Goal: Information Seeking & Learning: Learn about a topic

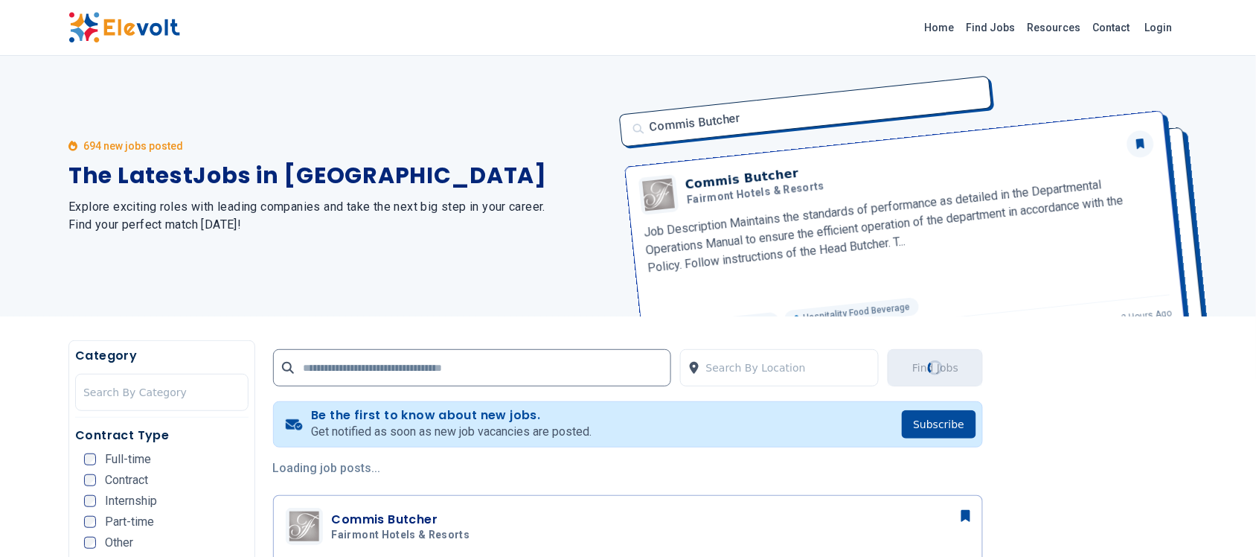
scroll to position [186, 0]
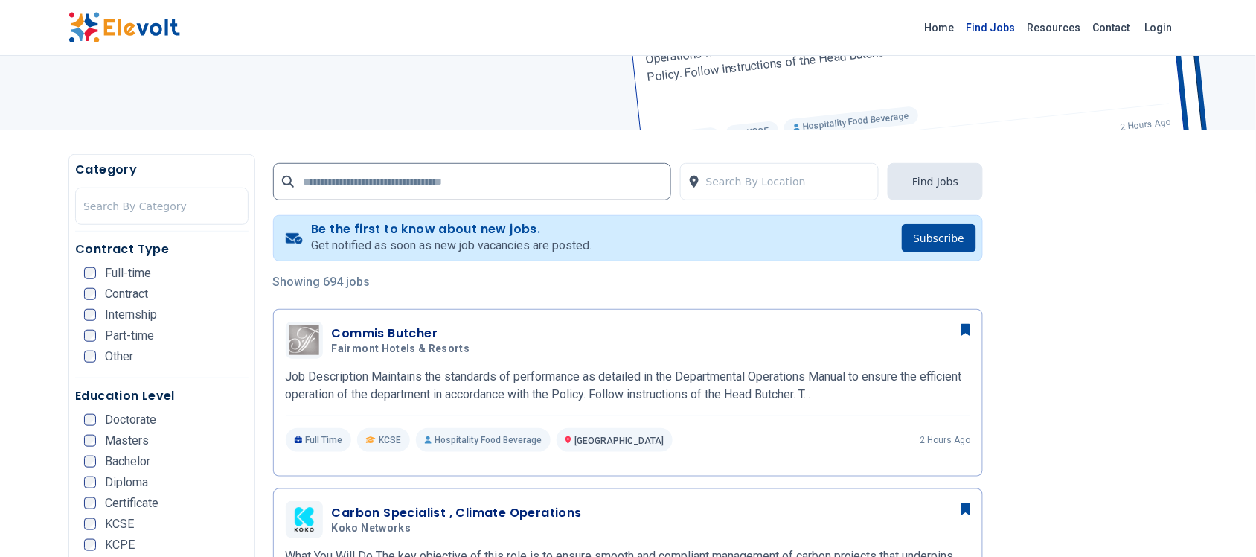
click at [998, 30] on link "Find Jobs" at bounding box center [991, 28] width 61 height 24
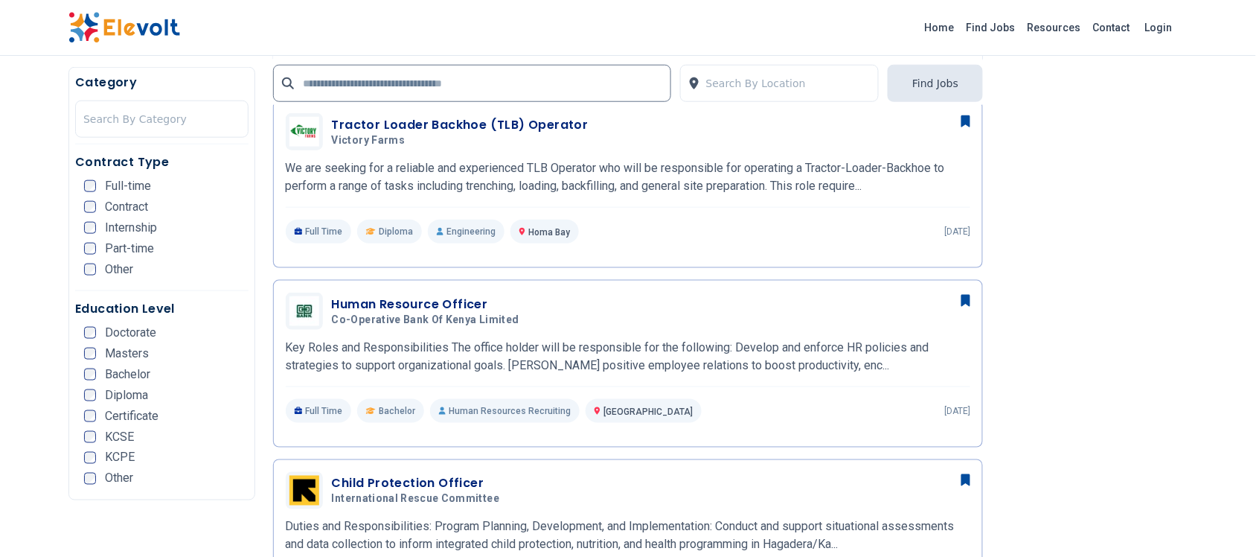
scroll to position [2047, 0]
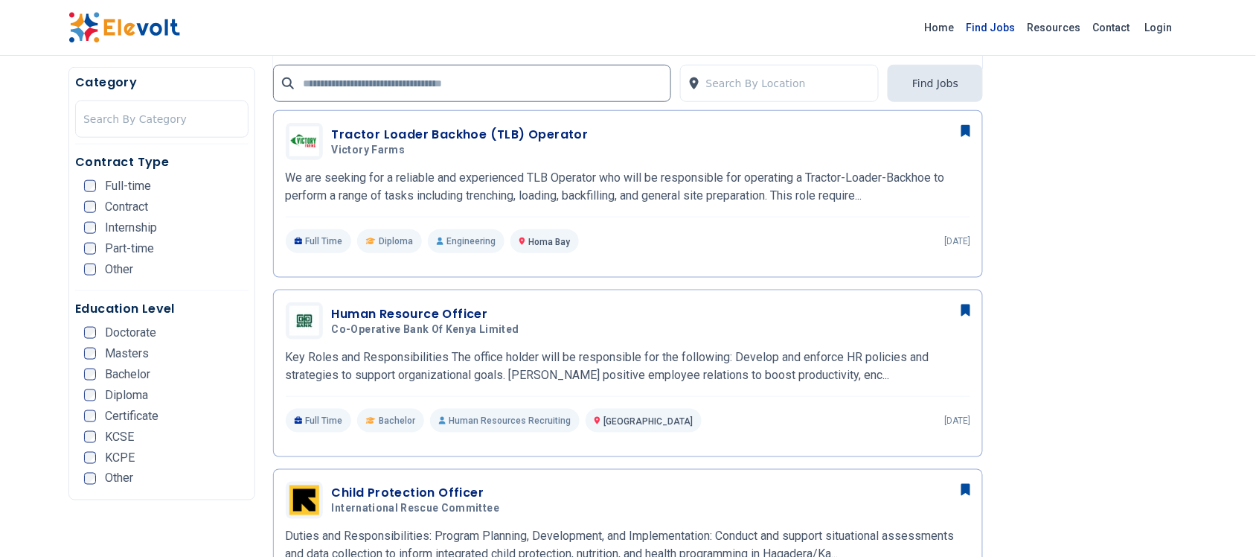
click at [1002, 30] on link "Find Jobs" at bounding box center [991, 28] width 61 height 24
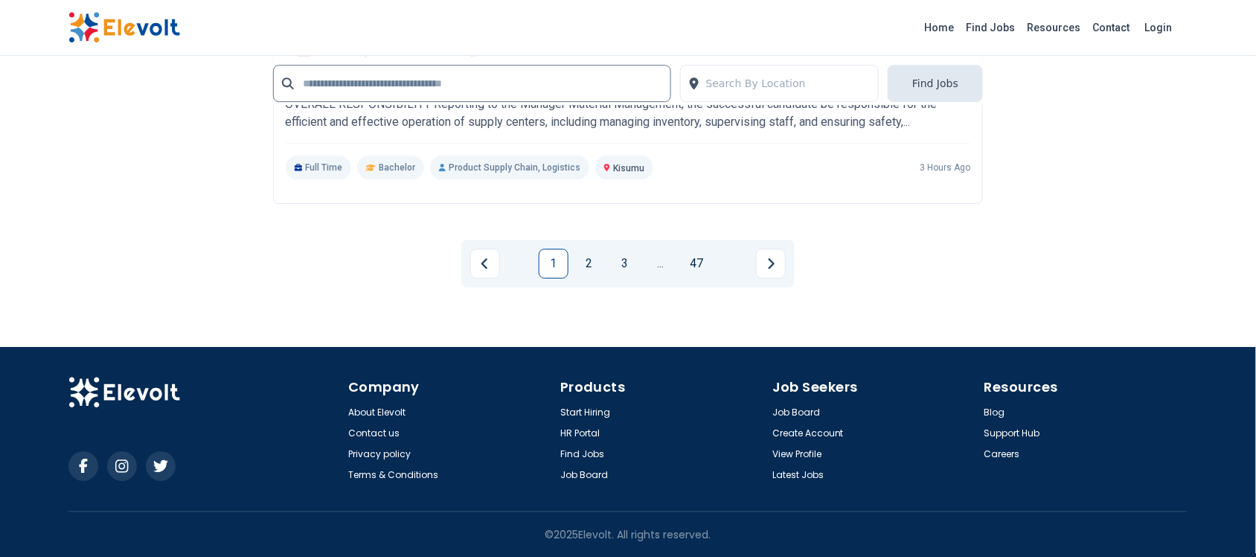
scroll to position [2855, 0]
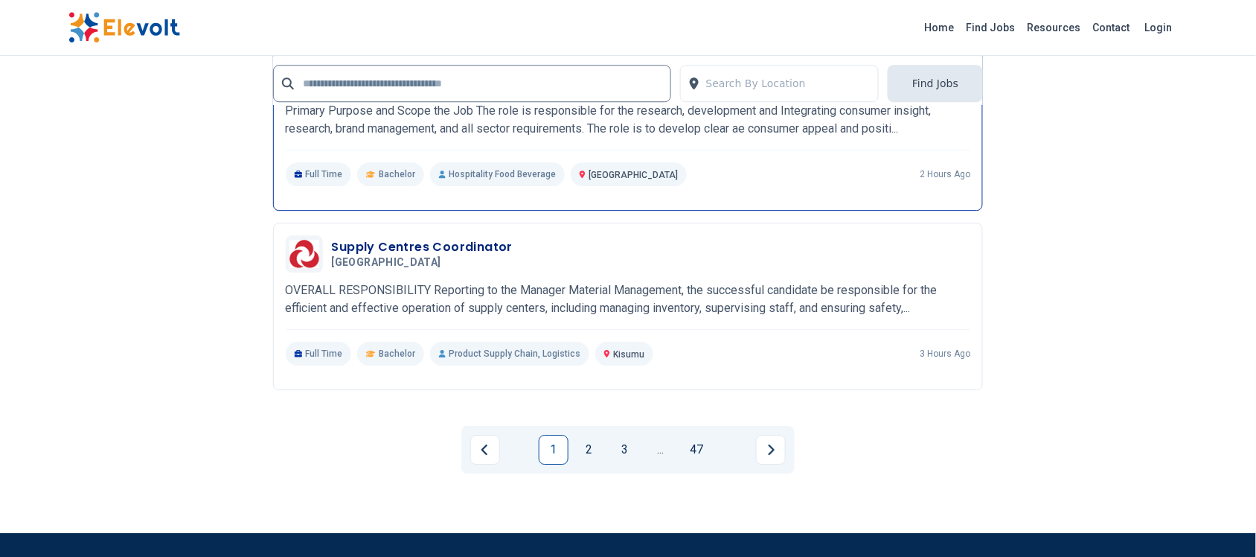
click at [465, 209] on div "New Product Development Assistant Chef Java House Africa 08/21/2025 09/20/2025 …" at bounding box center [628, 126] width 711 height 167
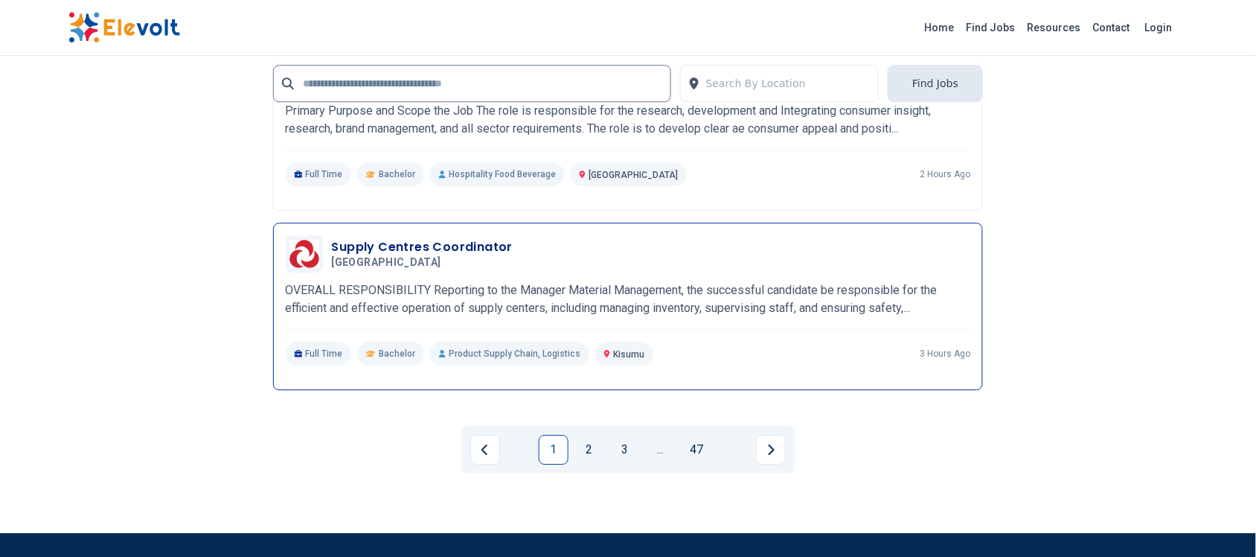
scroll to position [2948, 0]
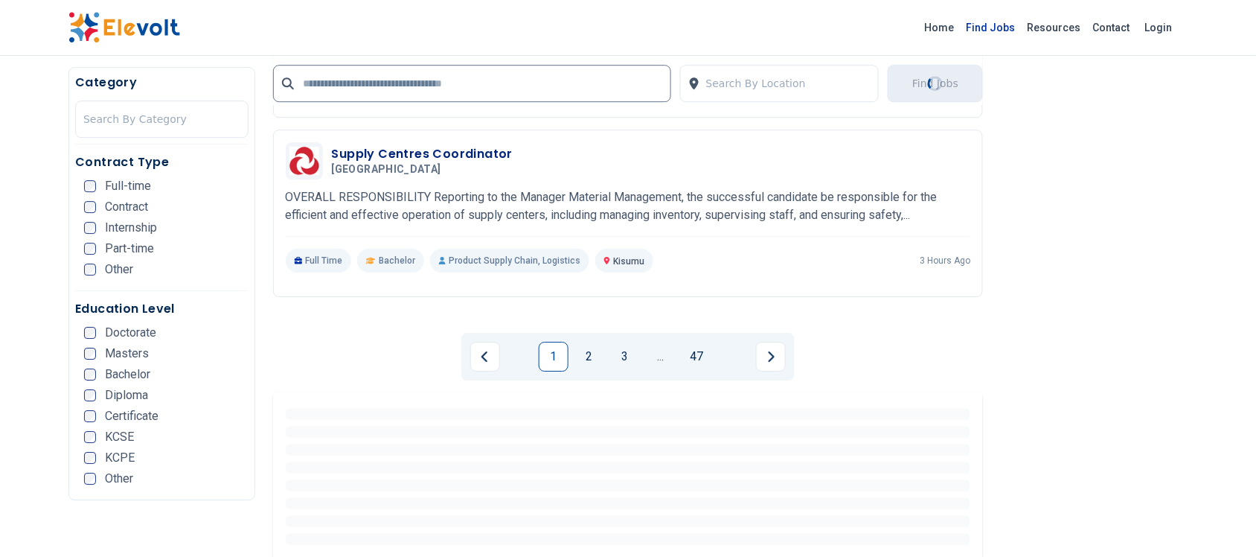
click at [1012, 27] on link "Find Jobs" at bounding box center [991, 28] width 61 height 24
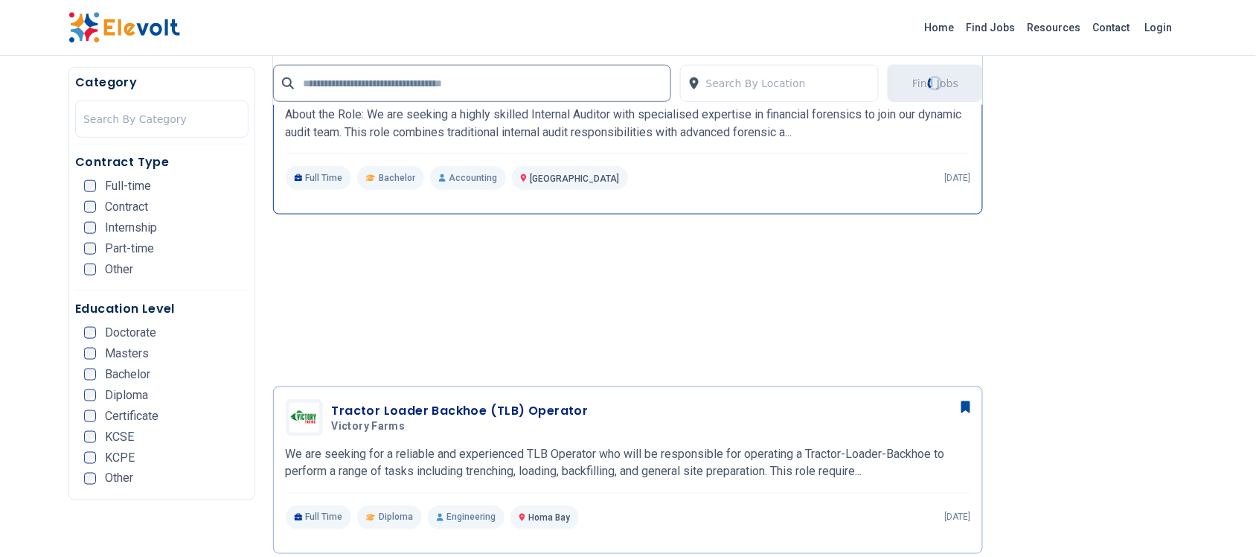
scroll to position [2047, 0]
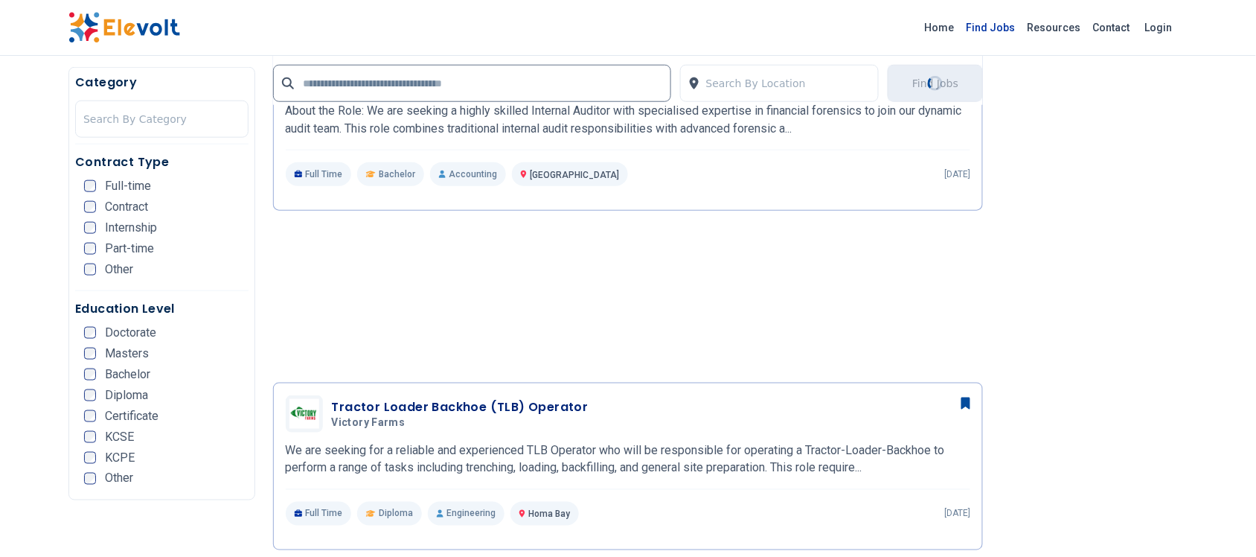
click at [1012, 27] on link "Find Jobs" at bounding box center [991, 28] width 61 height 24
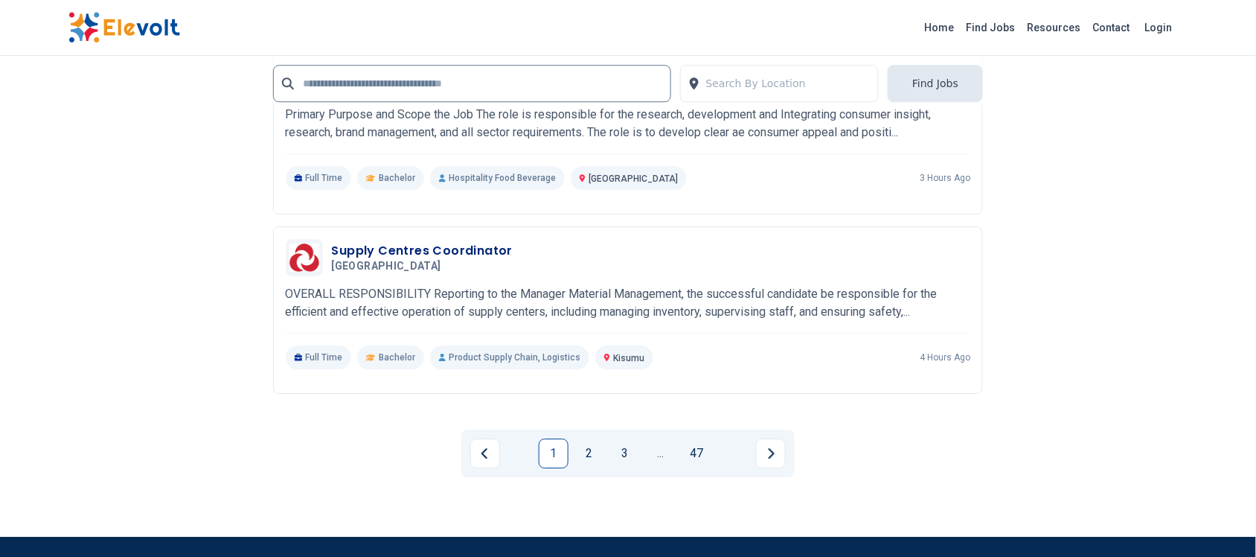
scroll to position [2884, 0]
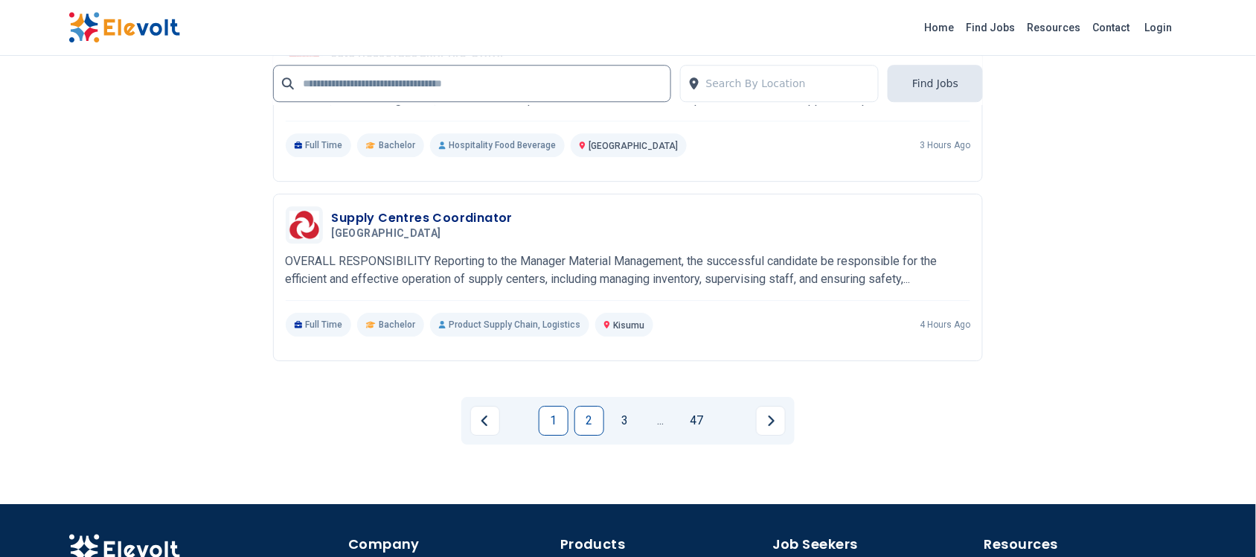
click at [594, 418] on link "2" at bounding box center [590, 421] width 30 height 30
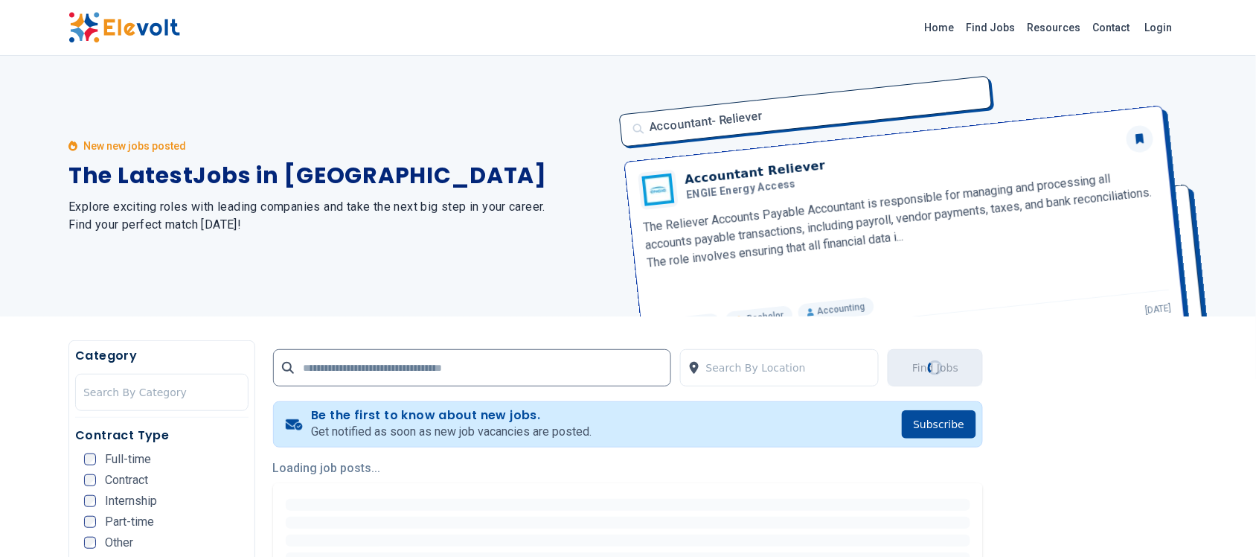
scroll to position [186, 0]
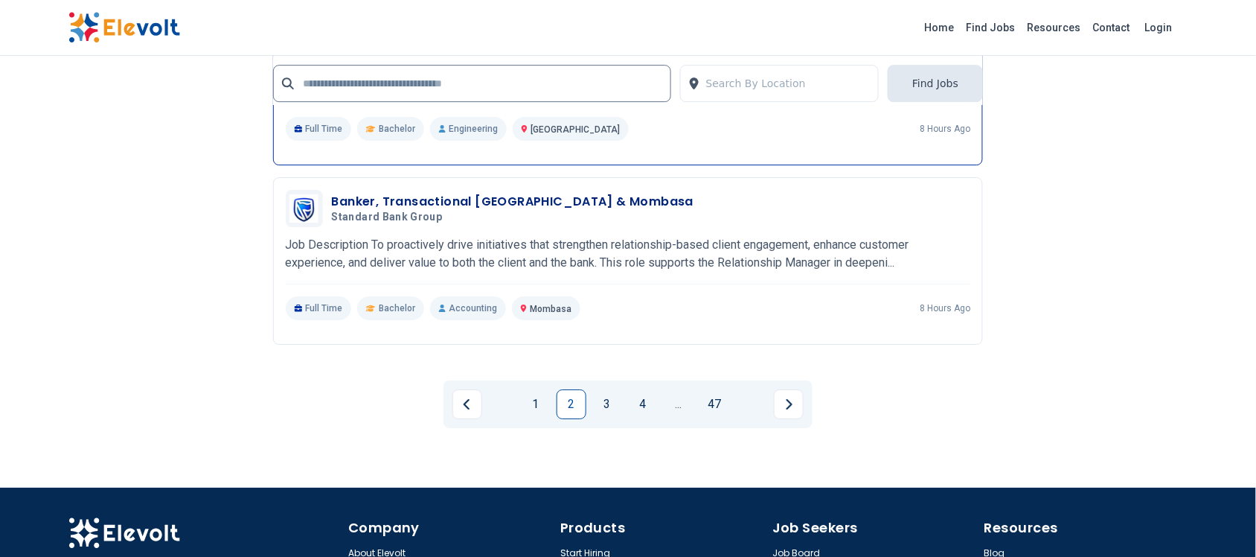
scroll to position [3070, 0]
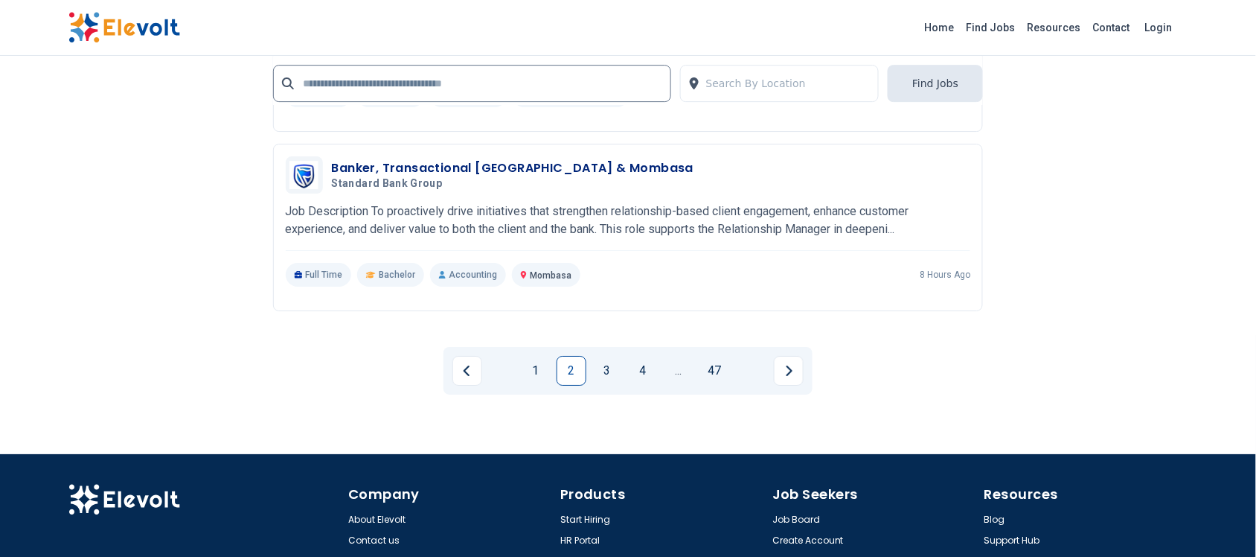
click at [614, 373] on link "3" at bounding box center [607, 371] width 30 height 30
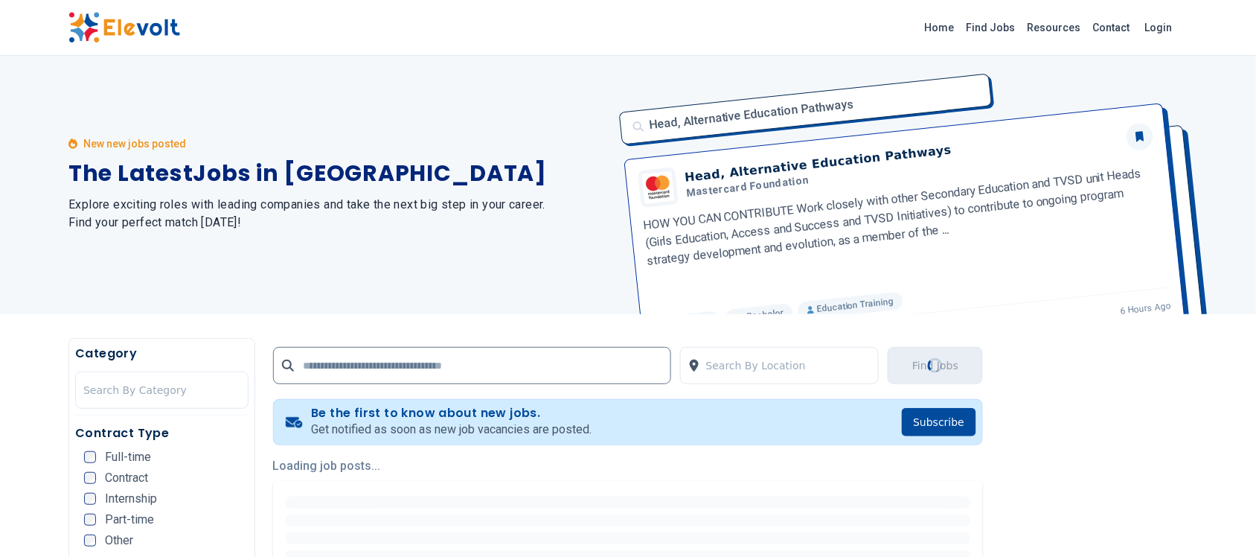
scroll to position [0, 0]
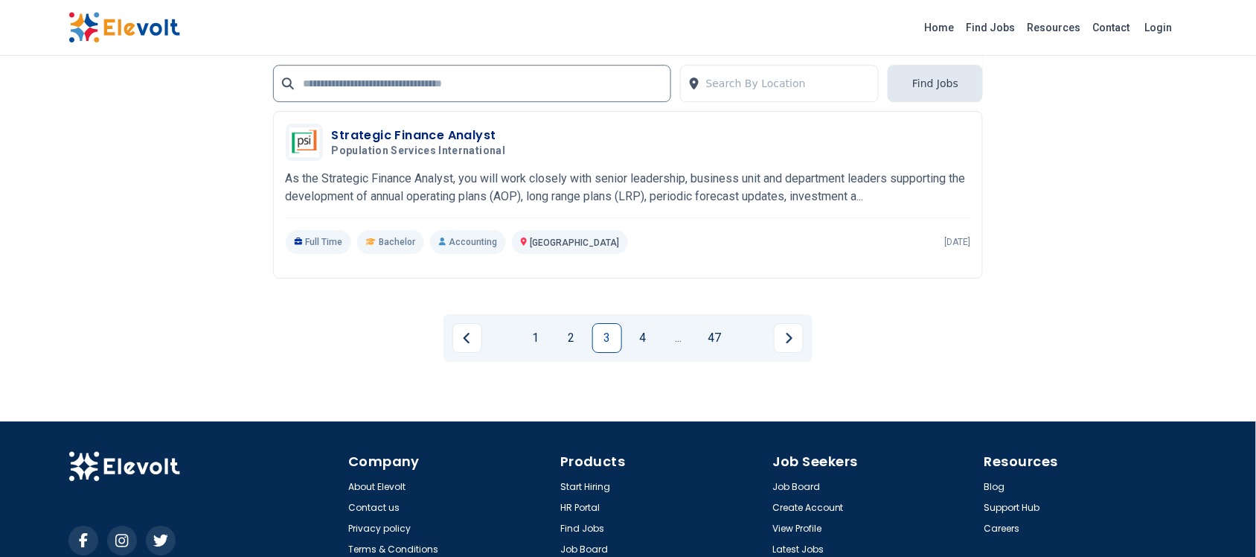
scroll to position [3041, 0]
